Goal: Navigation & Orientation: Find specific page/section

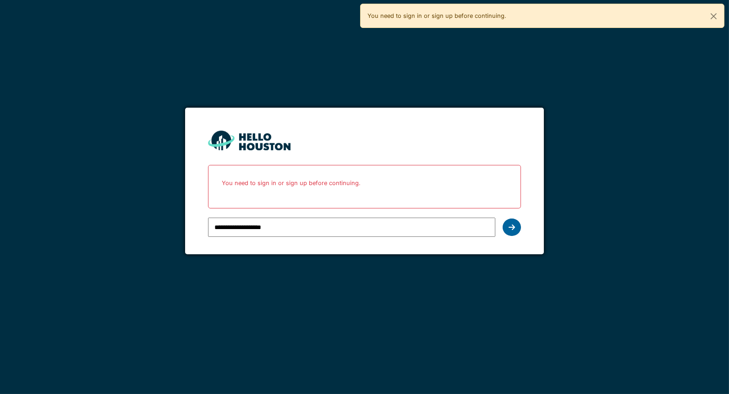
click at [514, 232] on div at bounding box center [511, 226] width 18 height 17
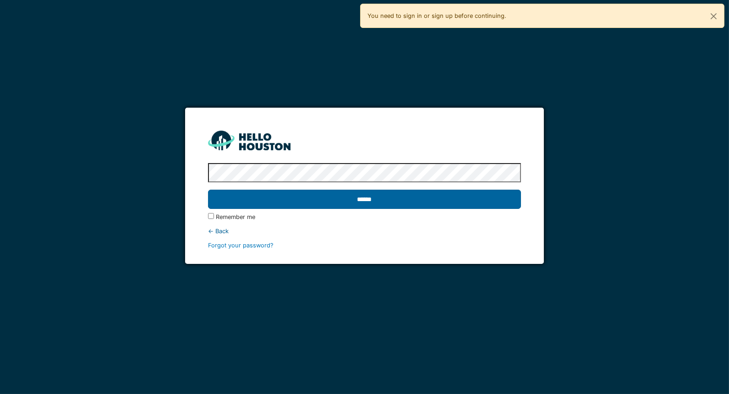
click at [502, 203] on input "******" at bounding box center [364, 199] width 313 height 19
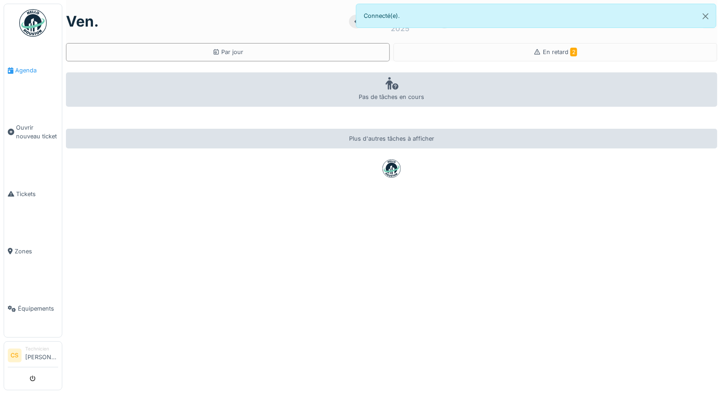
click at [14, 71] on li "Agenda" at bounding box center [33, 70] width 50 height 9
